Goal: Contribute content: Add original content to the website for others to see

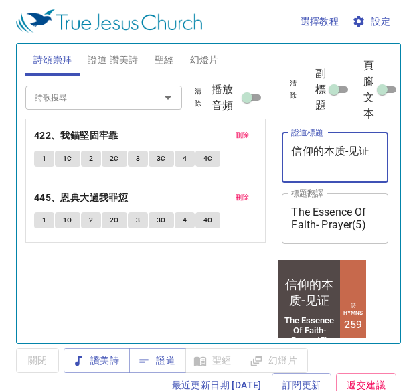
type textarea "信仰的本质-见证"
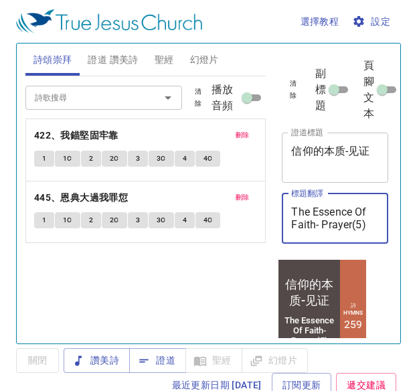
click at [352, 228] on textarea "The Essence Of Faith- Prayer(5)" at bounding box center [335, 218] width 88 height 25
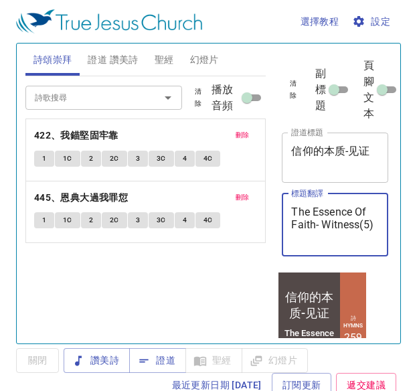
type textarea "The Essence Of Faith- Witness(5)"
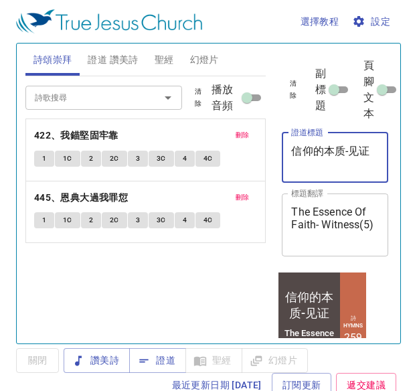
click at [320, 167] on textarea "信仰的本质-见证" at bounding box center [335, 157] width 88 height 25
type textarea "信仰的本质-见证（六）"
click at [338, 238] on textarea "The Essence Of Faith- Witness(5)" at bounding box center [335, 225] width 88 height 38
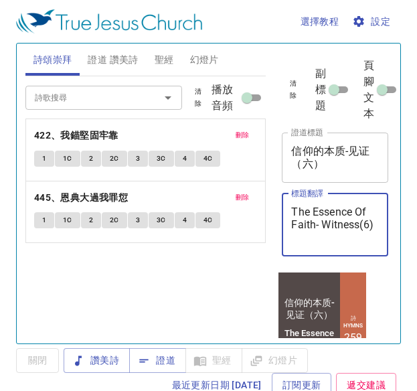
type textarea "The Essence Of Faith- Witness(6)"
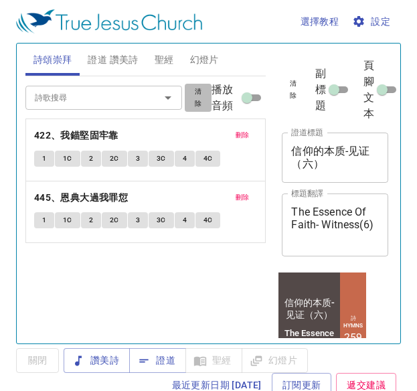
click at [202, 103] on span "清除" at bounding box center [198, 98] width 11 height 24
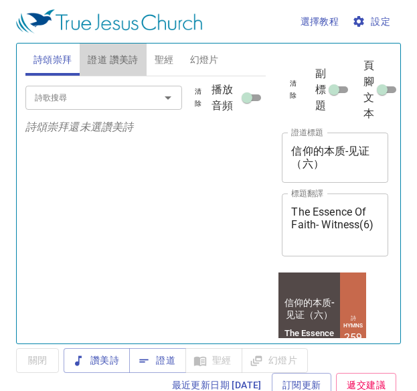
click at [127, 57] on span "證道 讚美詩" at bounding box center [113, 60] width 50 height 17
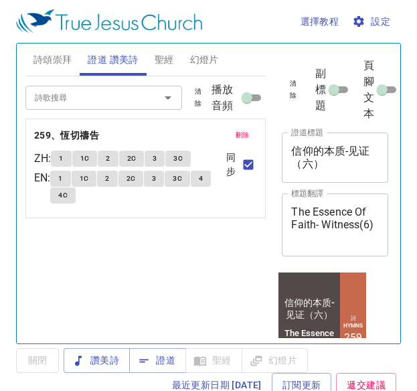
click at [200, 102] on span "清除" at bounding box center [198, 98] width 11 height 24
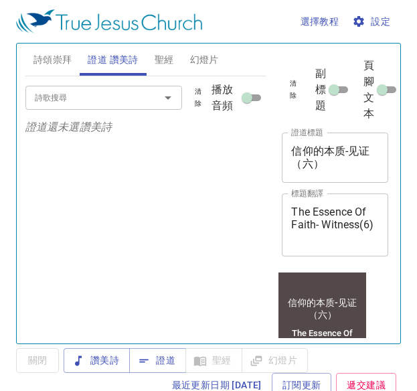
click at [131, 96] on input "詩歌搜尋" at bounding box center [83, 97] width 109 height 15
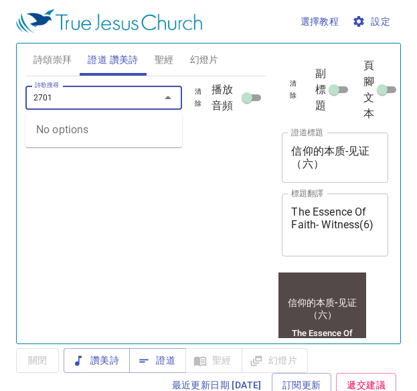
type input "270"
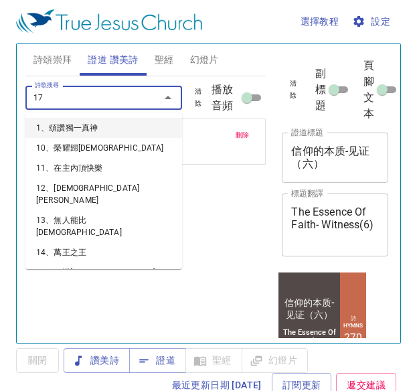
type input "171"
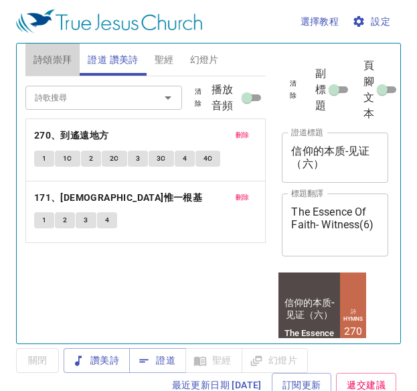
click at [51, 58] on span "詩頌崇拜" at bounding box center [52, 60] width 39 height 17
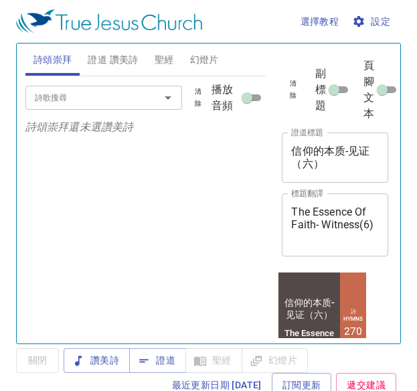
click at [358, 163] on textarea "信仰的本质-见证（六）" at bounding box center [335, 157] width 88 height 25
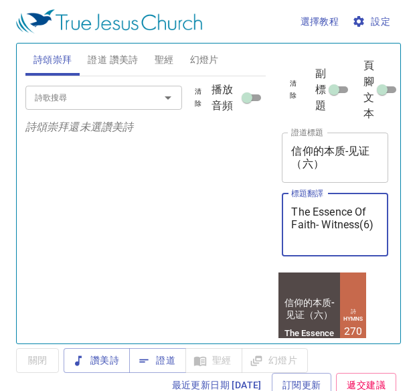
click at [352, 237] on textarea "The Essence Of Faith- Witness(6)" at bounding box center [335, 225] width 88 height 38
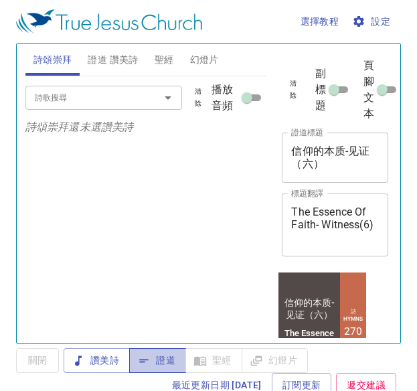
click at [158, 354] on span "證道" at bounding box center [157, 360] width 35 height 17
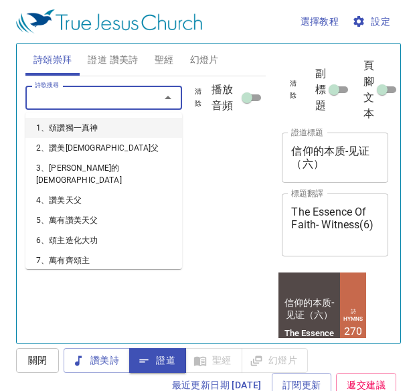
click at [121, 92] on input "詩歌搜尋" at bounding box center [83, 97] width 109 height 15
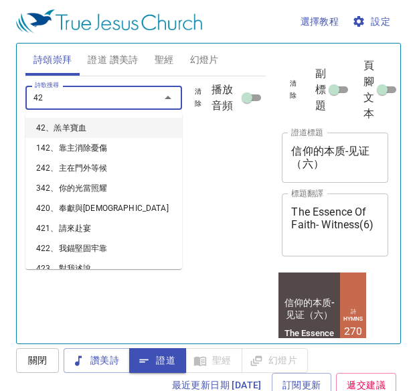
type input "424"
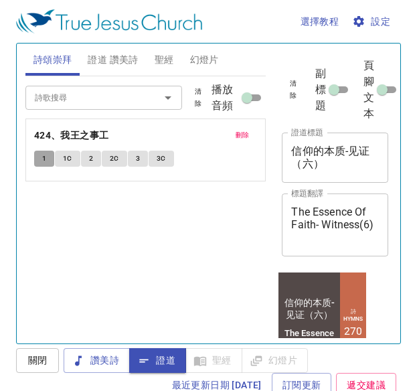
click at [39, 156] on button "1" at bounding box center [44, 159] width 20 height 16
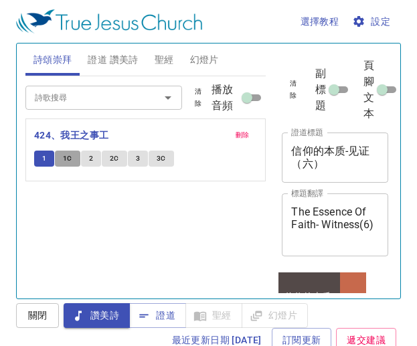
click at [74, 157] on button "1C" at bounding box center [67, 159] width 25 height 16
click at [92, 165] on button "2" at bounding box center [91, 159] width 20 height 16
click at [112, 161] on span "2C" at bounding box center [114, 159] width 9 height 12
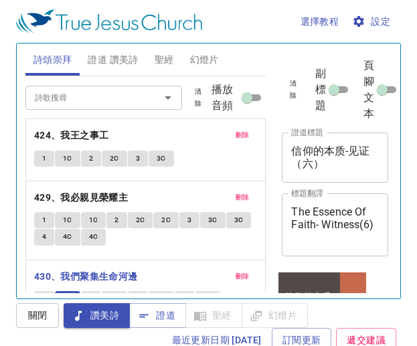
click at [91, 293] on span "2" at bounding box center [91, 299] width 4 height 12
click at [113, 293] on span "2C" at bounding box center [114, 299] width 9 height 12
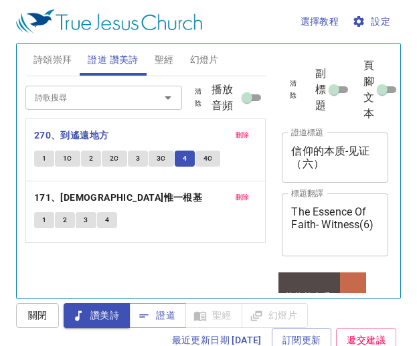
click at [204, 163] on span "4C" at bounding box center [208, 159] width 9 height 12
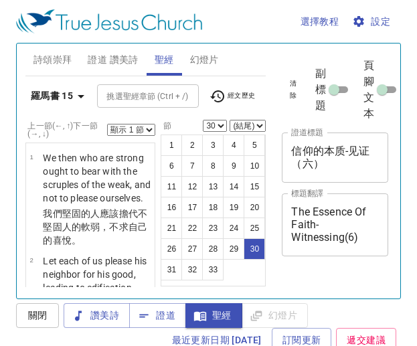
select select "30"
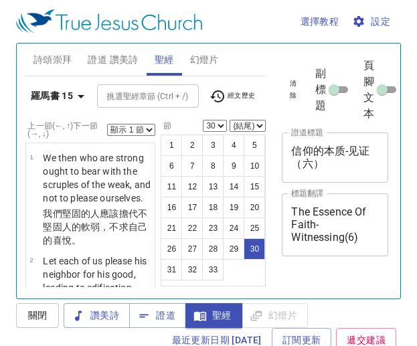
scroll to position [6, 0]
select select "30"
